Goal: Task Accomplishment & Management: Manage account settings

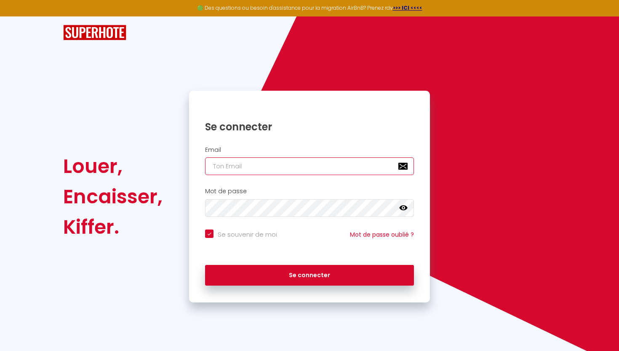
click at [268, 168] on input "email" at bounding box center [309, 166] width 209 height 18
paste input "JIFEZFUxPgz1TTc9yERT8MxXlAkZ"
type input "JIFEZFUxPgz1TTc9yERT8MxXlAkZ"
checkbox input "true"
click at [267, 163] on input "JIFEZFUxPgz1TTc9yERT8MxXlAkZ" at bounding box center [309, 166] width 209 height 18
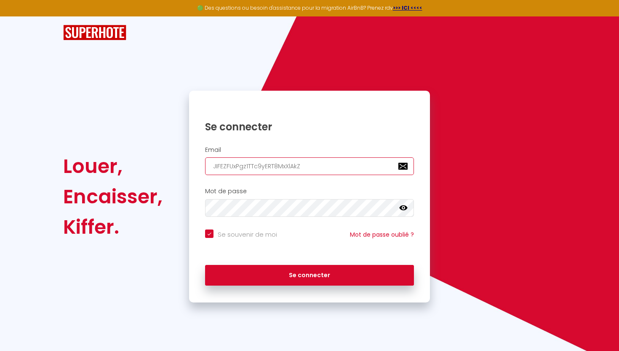
click at [267, 163] on input "JIFEZFUxPgz1TTc9yERT8MxXlAkZ" at bounding box center [309, 166] width 209 height 18
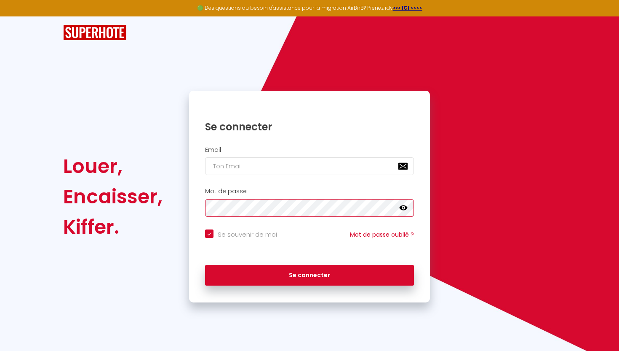
checkbox input "true"
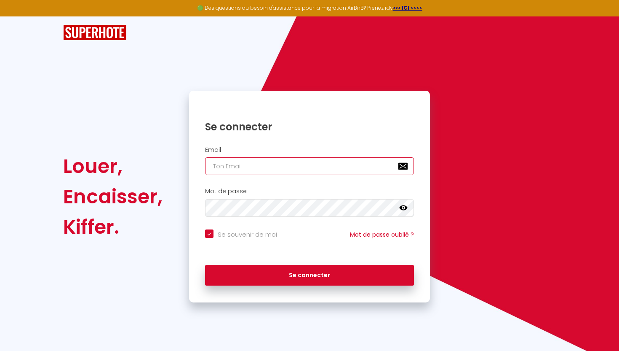
click at [305, 164] on input "email" at bounding box center [309, 166] width 209 height 18
type input "p"
checkbox input "true"
type input "pr"
checkbox input "true"
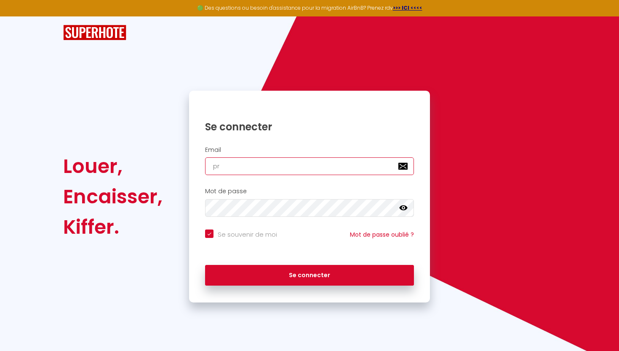
type input "pro"
checkbox input "true"
type input "pro."
checkbox input "true"
type input "pro.s"
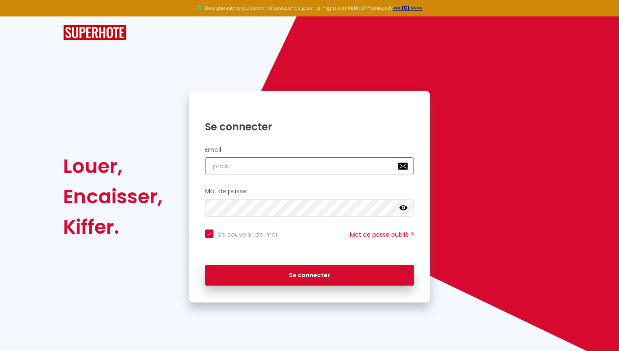
checkbox input "true"
type input "[DOMAIN_NAME]"
checkbox input "true"
type input "pro.sta"
checkbox input "true"
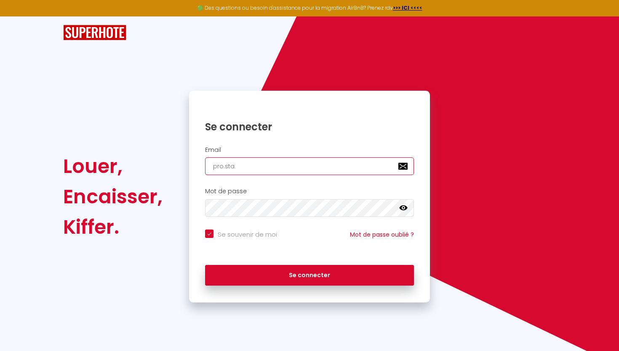
type input "pro.stac"
checkbox input "true"
type input "pro.[PERSON_NAME]"
checkbox input "true"
type input "pro.stacyh"
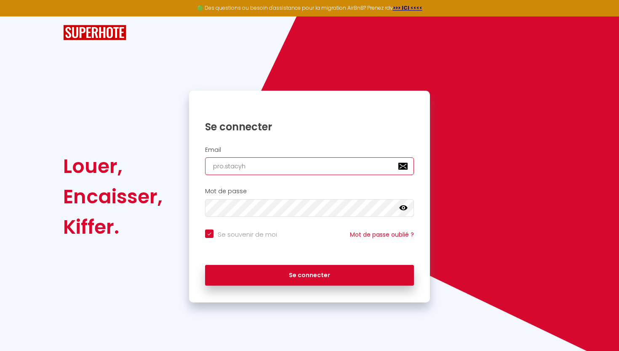
checkbox input "true"
type input "pro.stacyh@"
checkbox input "true"
type input "pro.stacyh@h"
checkbox input "true"
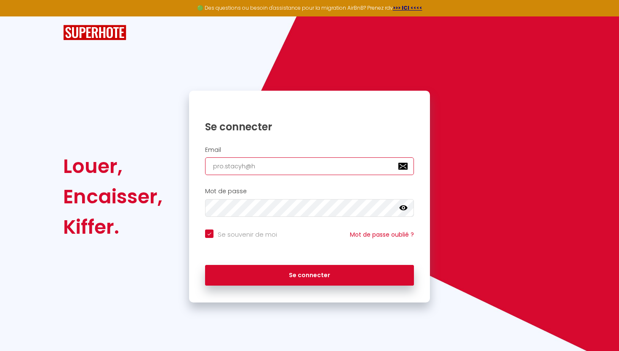
type input "pro.stacyh@"
checkbox input "true"
type input "pro.stacyh@g"
checkbox input "true"
type input "pro.stacyh@gm"
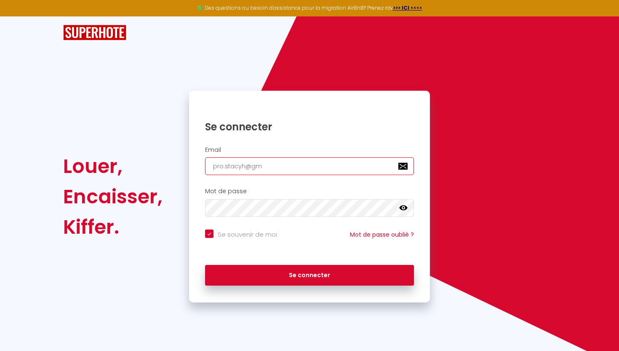
checkbox input "true"
type input "pro.stacyh@gma"
checkbox input "true"
type input "pro.stacyh@gmai"
checkbox input "true"
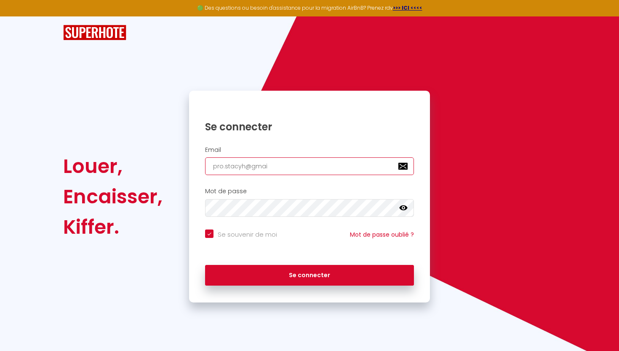
type input "[EMAIL_ADDRESS]"
checkbox input "true"
type input "[EMAIL_ADDRESS]."
checkbox input "true"
type input "pro.stacyh@gmail.c"
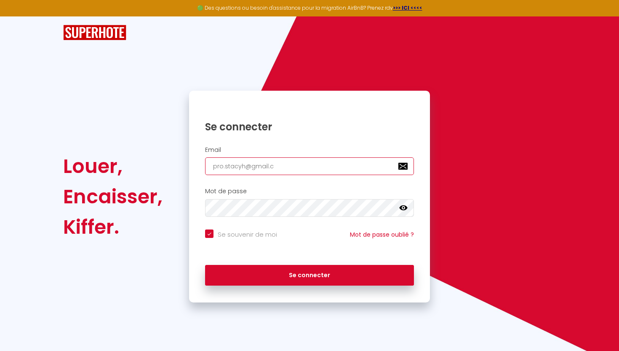
checkbox input "true"
type input "[EMAIL_ADDRESS][DOMAIN_NAME]"
checkbox input "true"
type input "[EMAIL_ADDRESS][DOMAIN_NAME]"
checkbox input "true"
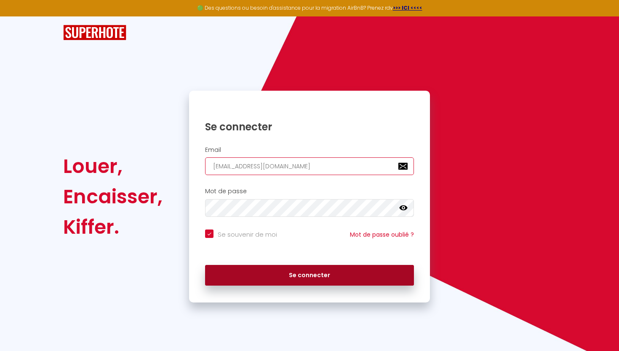
type input "[EMAIL_ADDRESS][DOMAIN_NAME]"
click at [282, 281] on button "Se connecter" at bounding box center [309, 275] width 209 height 21
checkbox input "true"
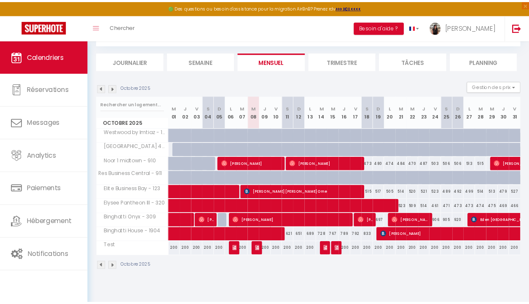
scroll to position [46, 0]
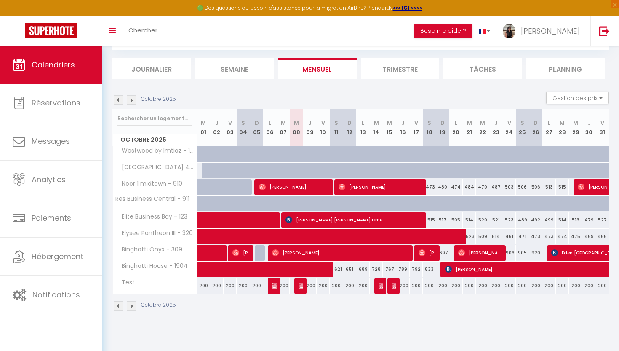
click at [118, 101] on img at bounding box center [118, 99] width 9 height 9
